Goal: Check status: Check status

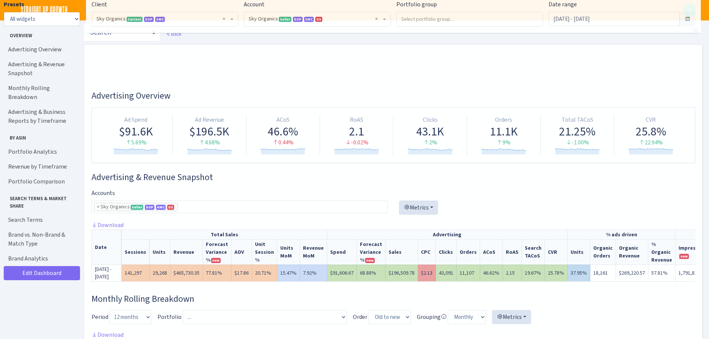
select select "[CREDIT_CARD_NUMBER]"
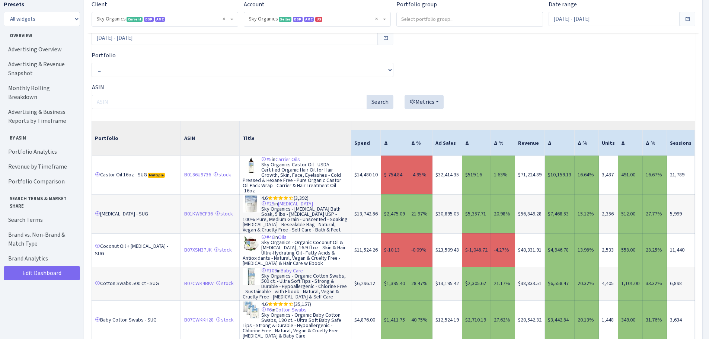
scroll to position [521, 461]
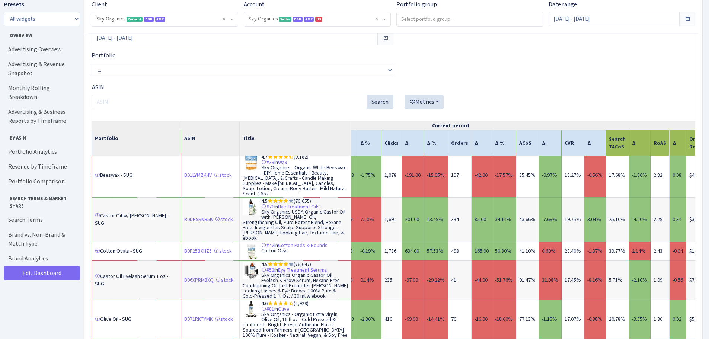
click at [561, 59] on div "Portfolio Comparison Compare to Aug 17, 2025 - Aug 31, 2025 Portfolio ... 16oz …" at bounding box center [393, 180] width 603 height 356
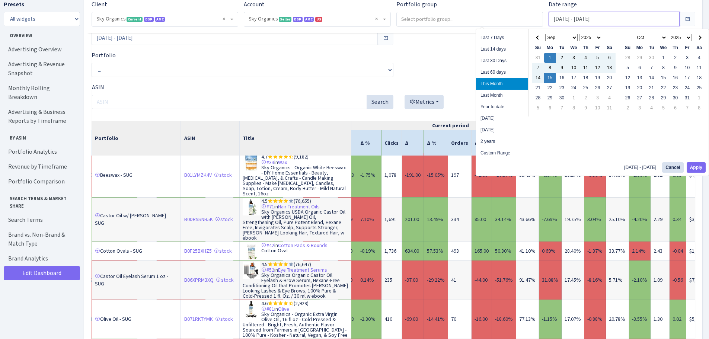
click at [591, 17] on input "Sep 1, 2025 - Sep 15, 2025" at bounding box center [613, 19] width 131 height 14
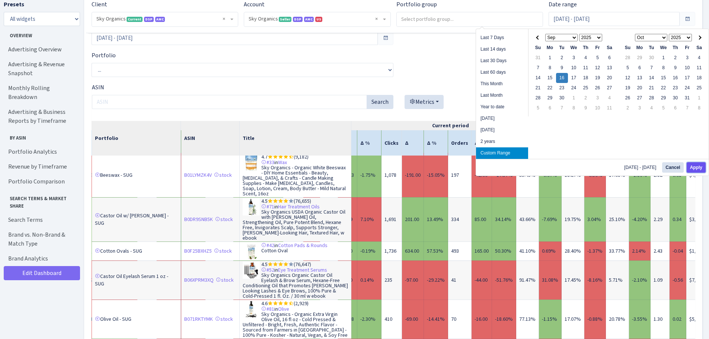
click at [693, 169] on button "Apply" at bounding box center [695, 167] width 19 height 10
type input "Sep 16, 2025 - Sep 16, 2025"
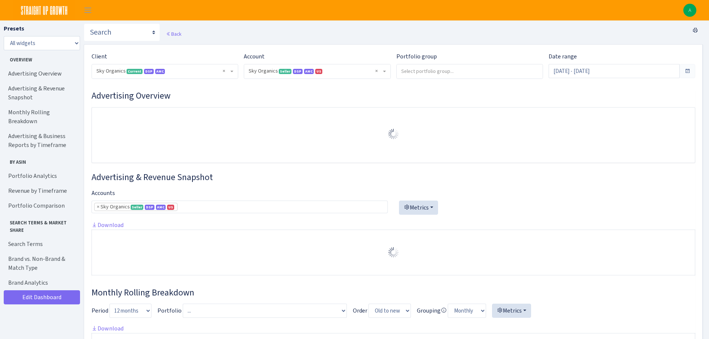
select select "[CREDIT_CARD_NUMBER]"
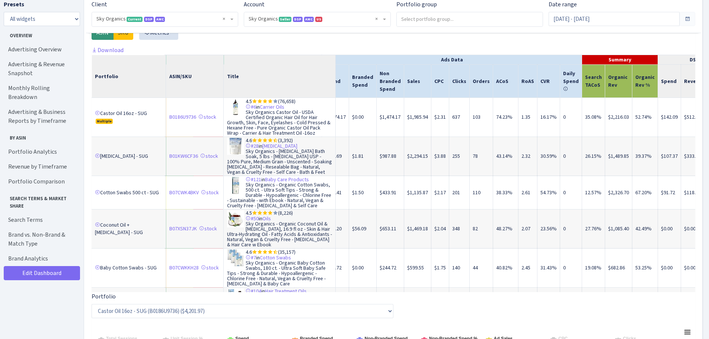
scroll to position [0, 193]
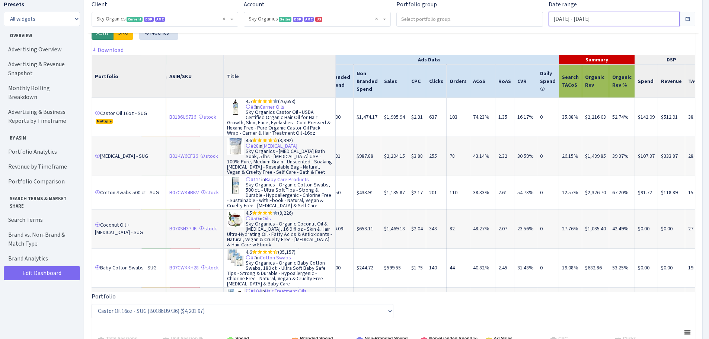
click at [608, 16] on input "Sep 16, 2025 - Sep 16, 2025" at bounding box center [613, 19] width 131 height 14
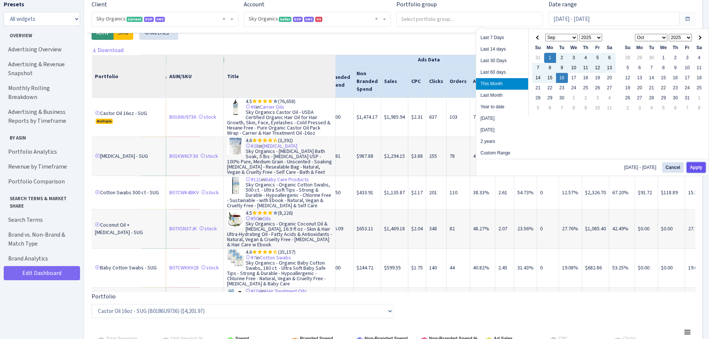
click at [696, 166] on button "Apply" at bounding box center [695, 167] width 19 height 10
type input "Sep 1, 2025 - Sep 16, 2025"
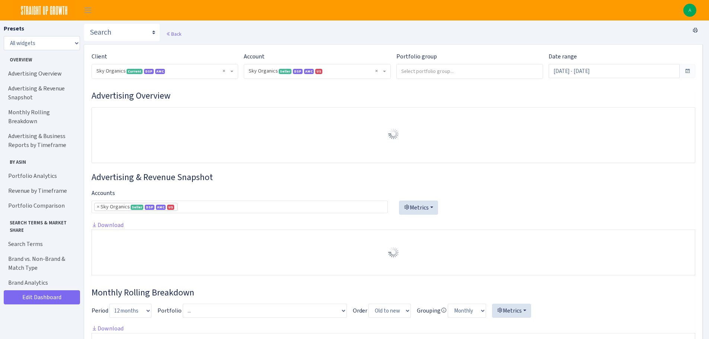
select select "[CREDIT_CARD_NUMBER]"
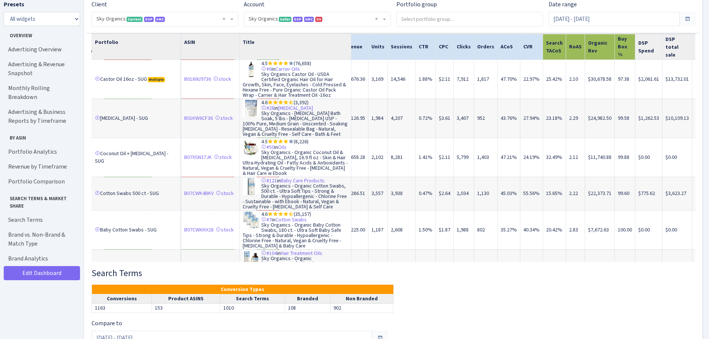
scroll to position [0, 1209]
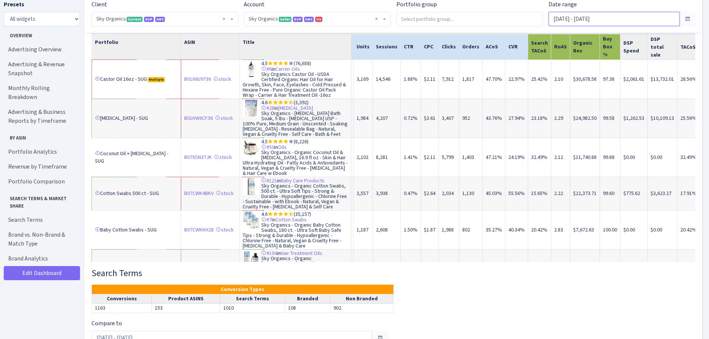
click at [609, 22] on input "Sep 1, 2025 - Sep 16, 2025" at bounding box center [613, 19] width 131 height 14
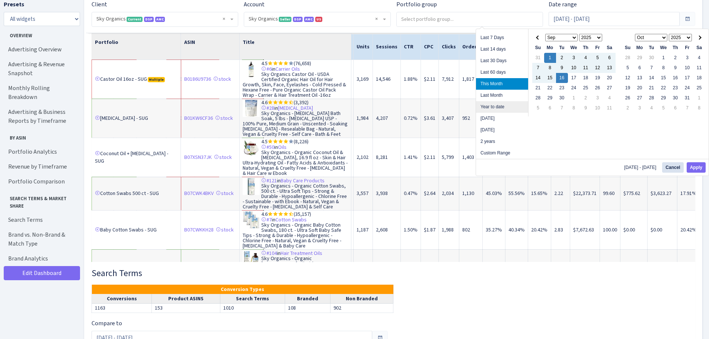
click at [509, 104] on li "Year to date" at bounding box center [502, 107] width 52 height 12
type input "[DATE] - [DATE]"
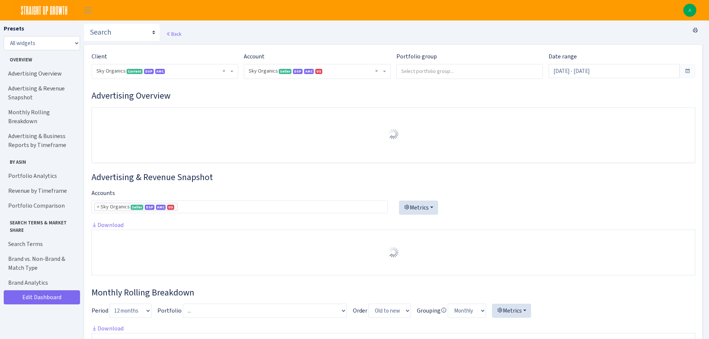
select select "[CREDIT_CARD_NUMBER]"
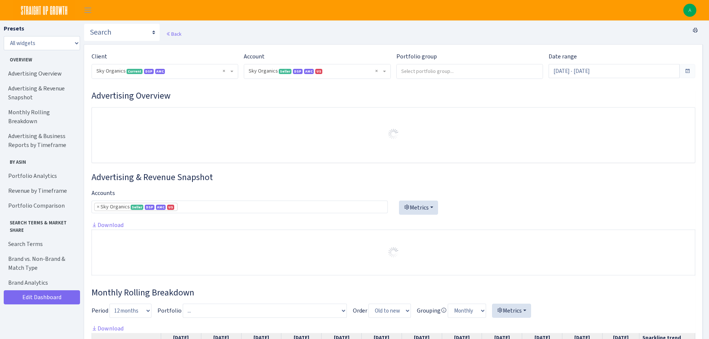
click at [686, 68] on span at bounding box center [687, 71] width 6 height 6
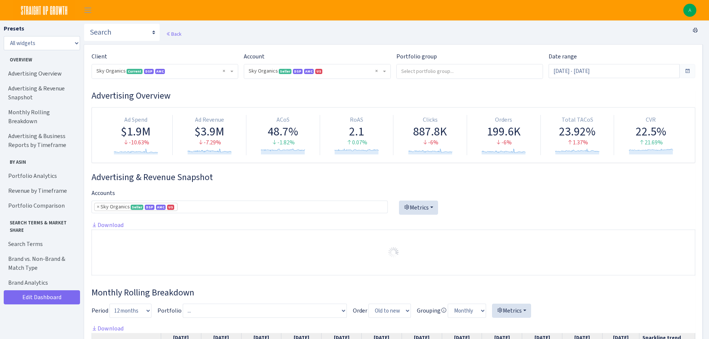
click at [686, 68] on span at bounding box center [687, 71] width 6 height 6
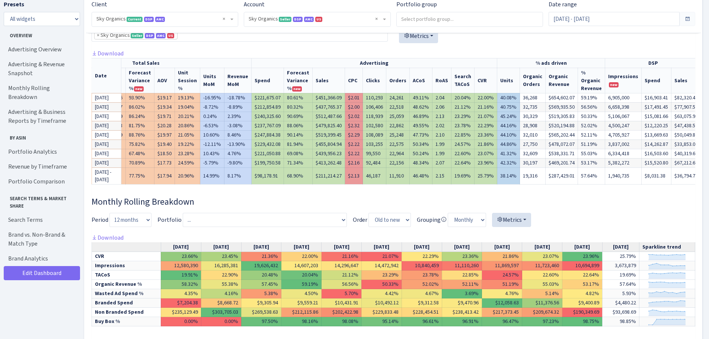
scroll to position [0, 93]
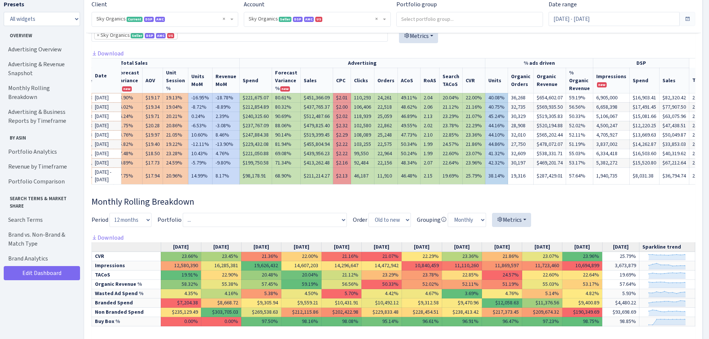
click at [658, 229] on div at bounding box center [393, 223] width 603 height 20
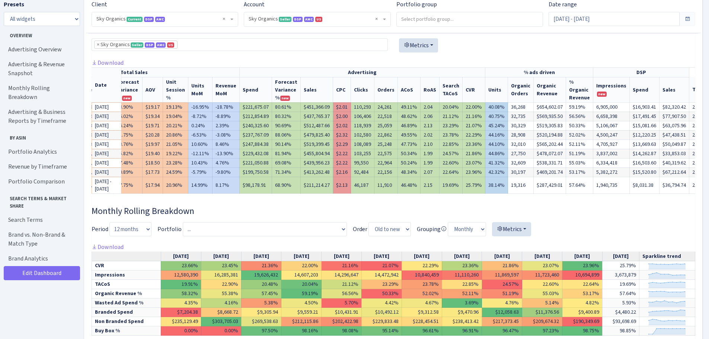
scroll to position [174, 0]
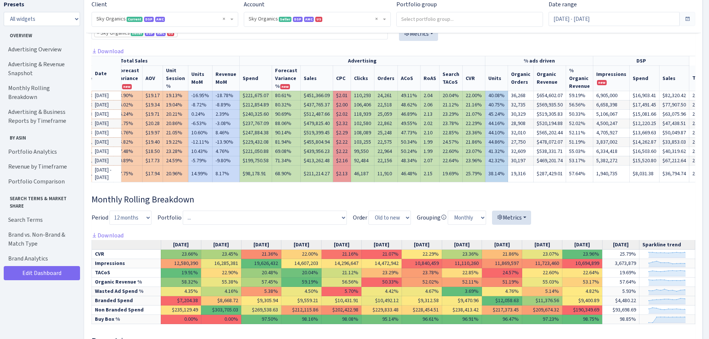
click at [621, 38] on div at bounding box center [547, 31] width 296 height 32
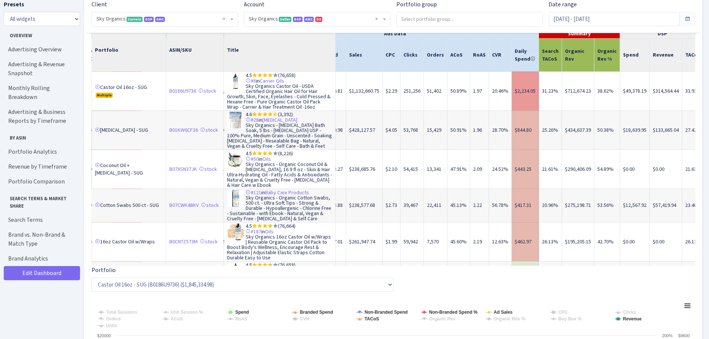
scroll to position [0, 252]
